Goal: Task Accomplishment & Management: Manage account settings

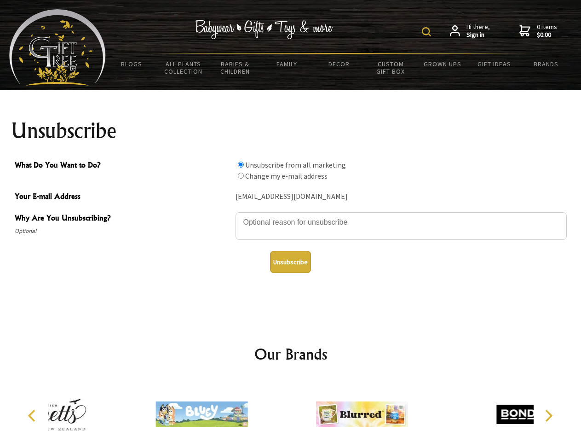
click at [428, 32] on img at bounding box center [426, 31] width 9 height 9
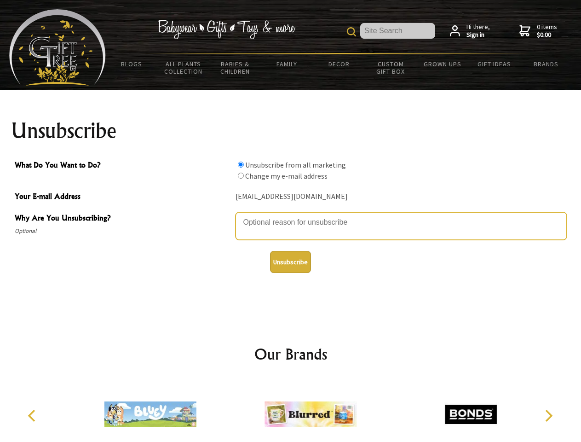
click at [291, 215] on textarea "Why Are You Unsubscribing?" at bounding box center [401, 226] width 331 height 28
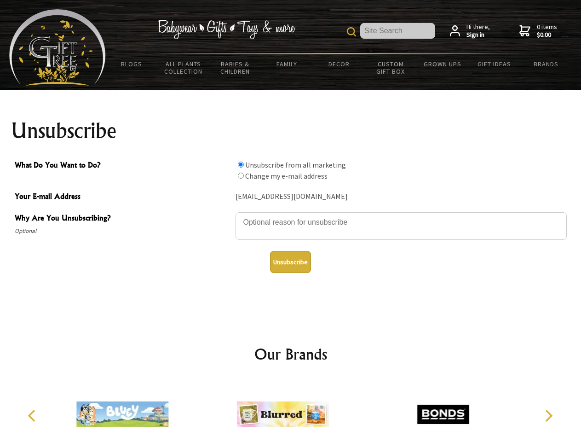
click at [241, 164] on input "What Do You Want to Do?" at bounding box center [241, 165] width 6 height 6
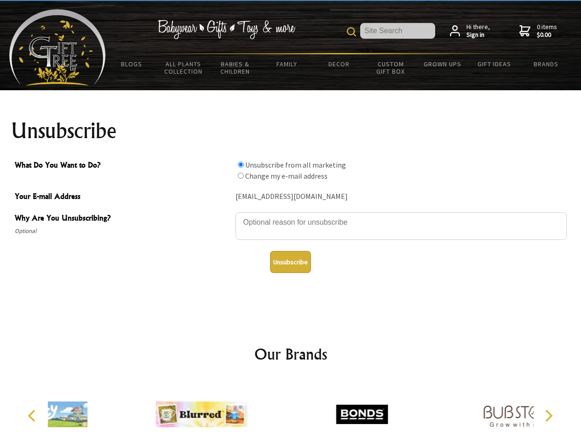
click at [241, 175] on input "What Do You Want to Do?" at bounding box center [241, 176] width 6 height 6
radio input "true"
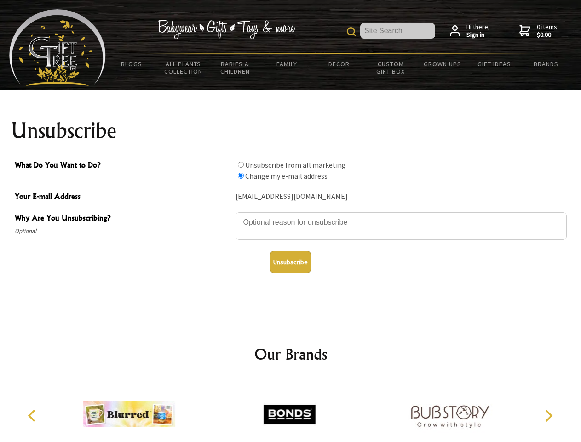
click at [290, 262] on button "Unsubscribe" at bounding box center [290, 262] width 41 height 22
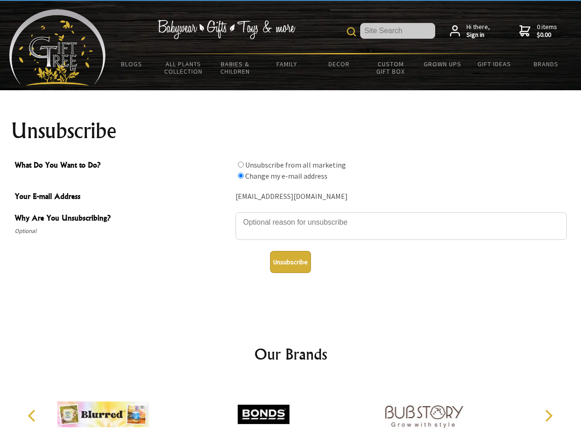
click at [291, 411] on img at bounding box center [264, 414] width 92 height 69
click at [33, 416] on icon "Previous" at bounding box center [33, 416] width 12 height 12
click at [549, 416] on icon "Next" at bounding box center [548, 416] width 12 height 12
